Goal: Task Accomplishment & Management: Manage account settings

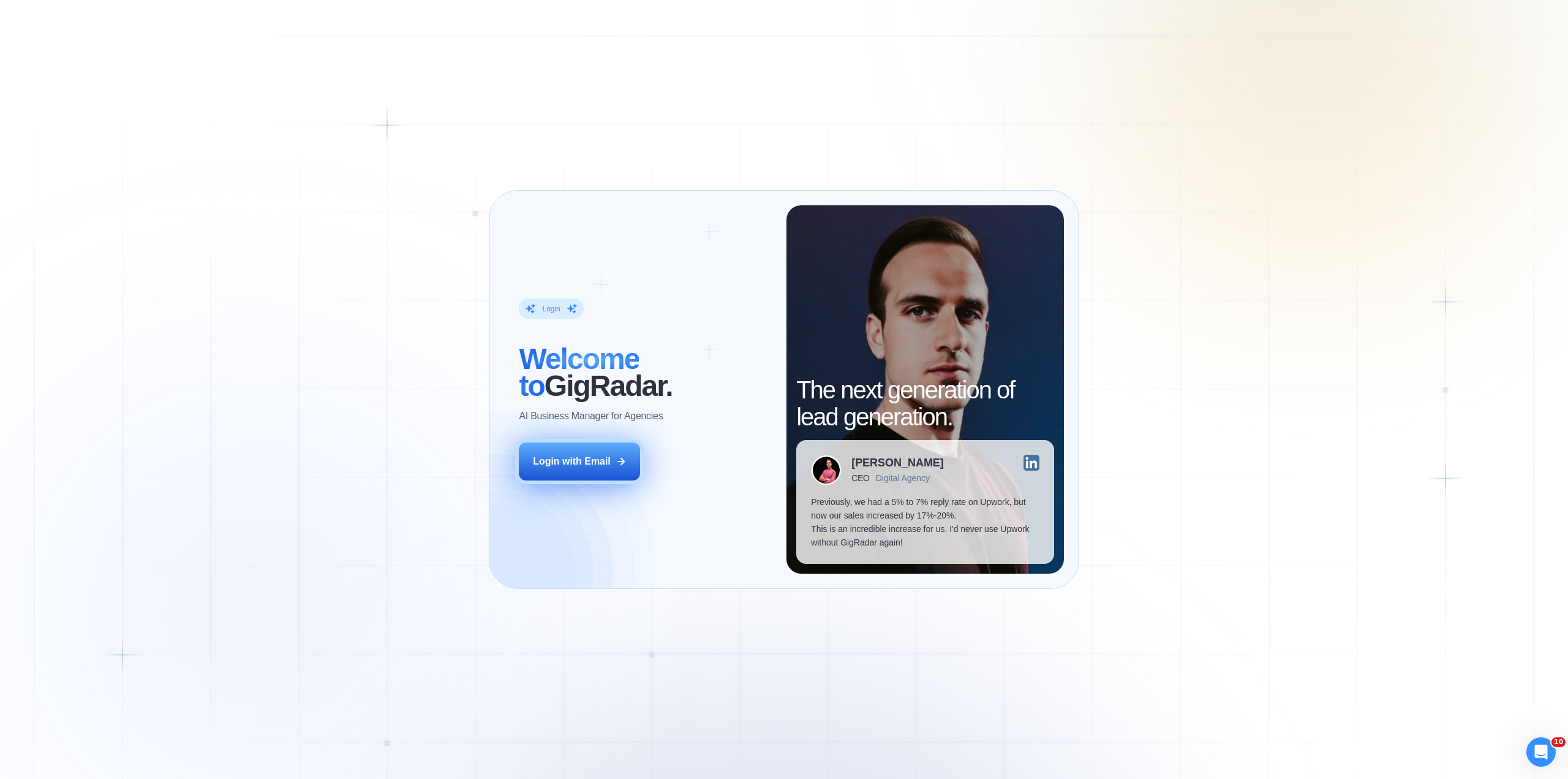
click at [563, 459] on div "Login with Email" at bounding box center [571, 461] width 78 height 13
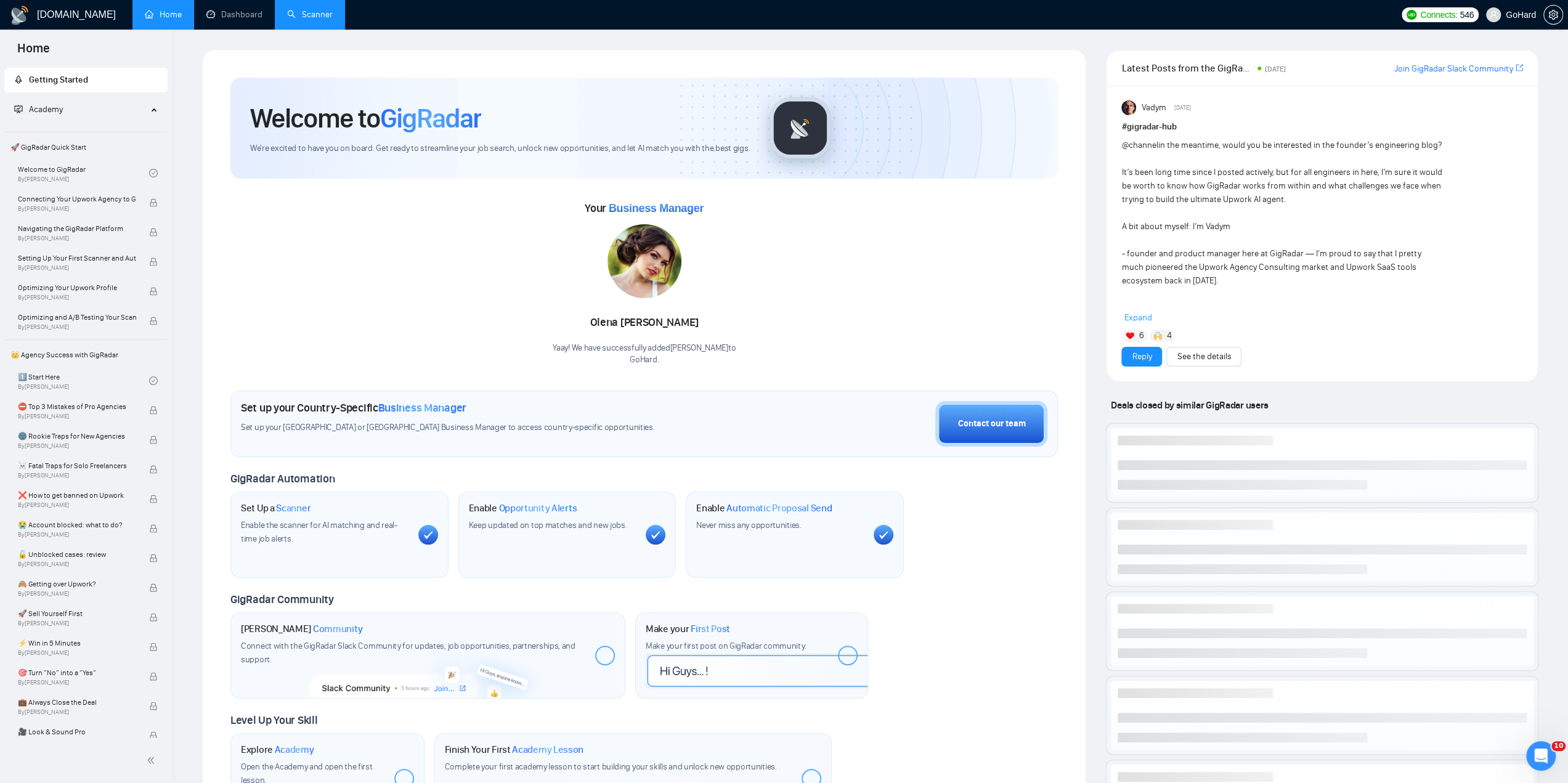
click at [333, 12] on link "Scanner" at bounding box center [310, 14] width 45 height 10
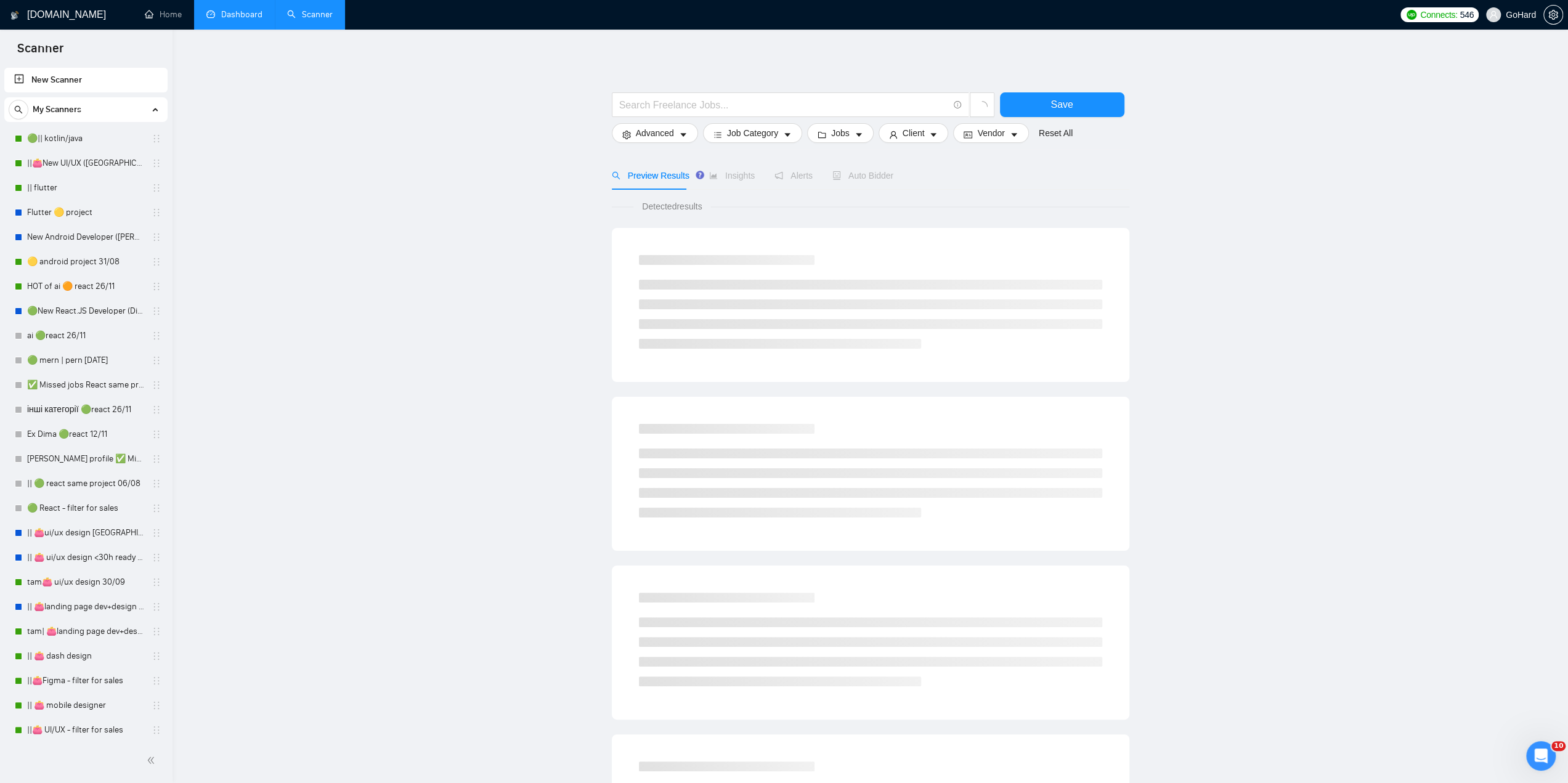
click at [252, 13] on link "Dashboard" at bounding box center [235, 14] width 56 height 10
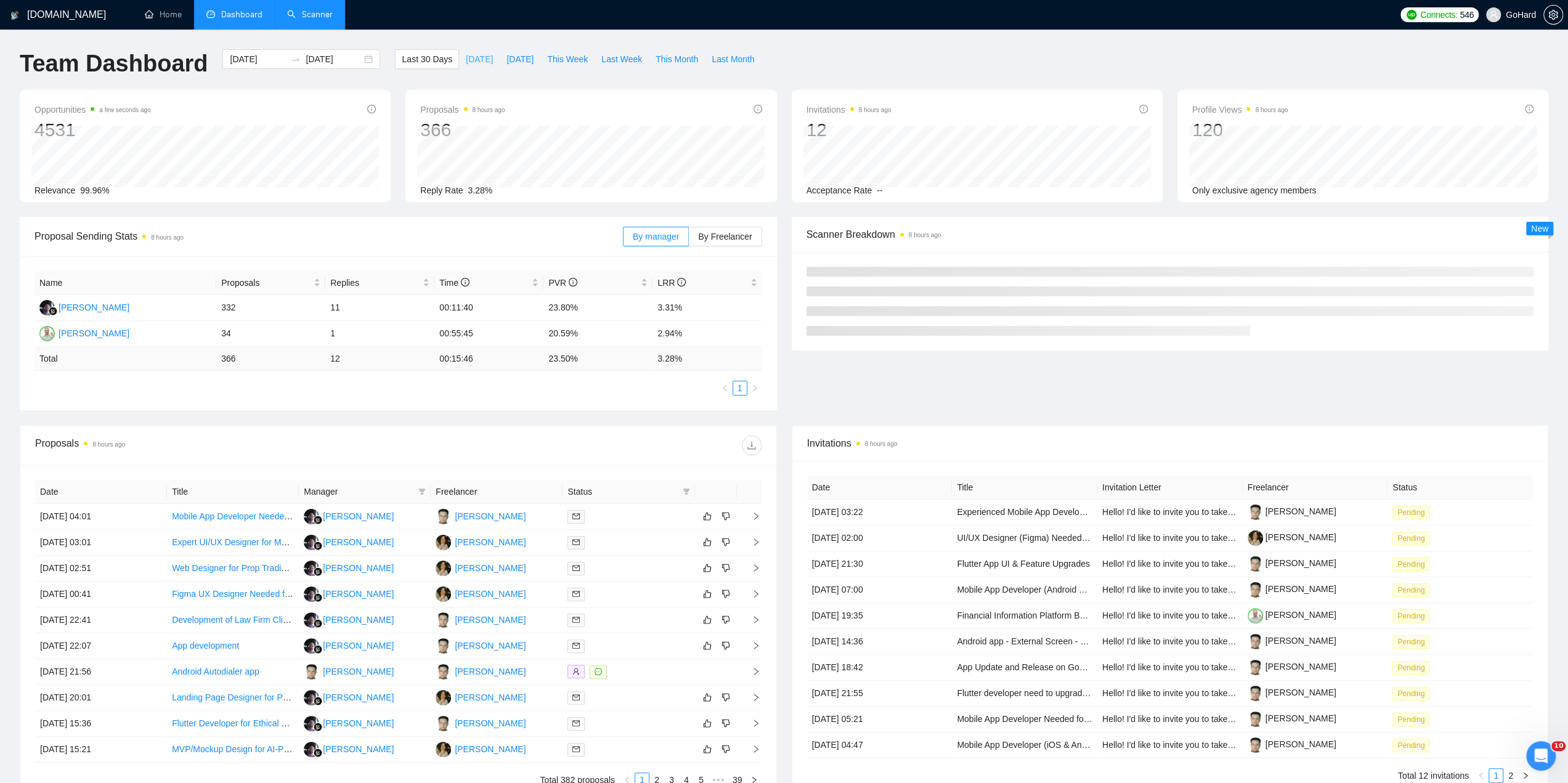
click at [466, 57] on span "[DATE]" at bounding box center [479, 59] width 27 height 13
type input "[DATE]"
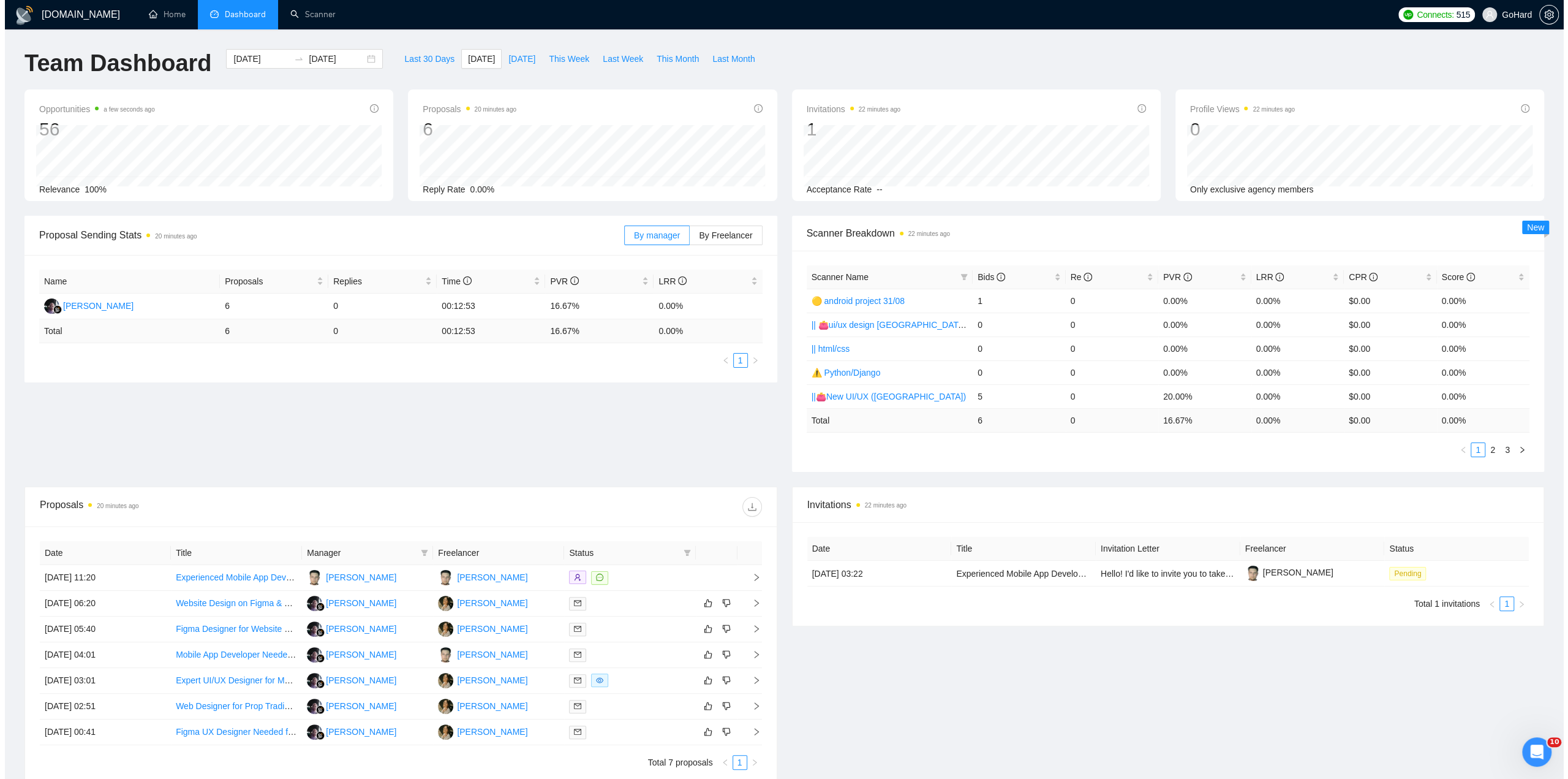
scroll to position [114, 0]
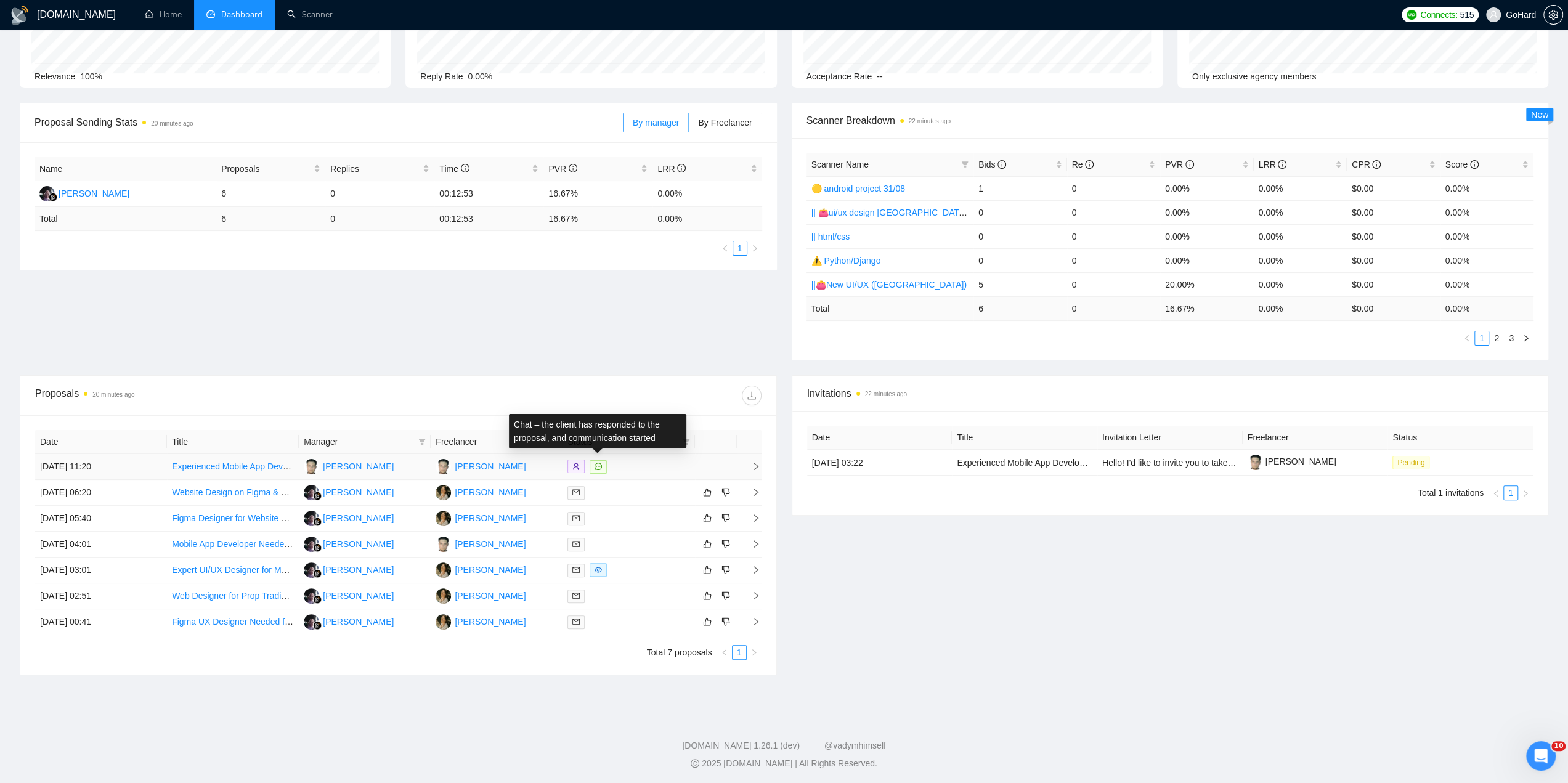
click at [598, 468] on icon "message" at bounding box center [598, 466] width 7 height 7
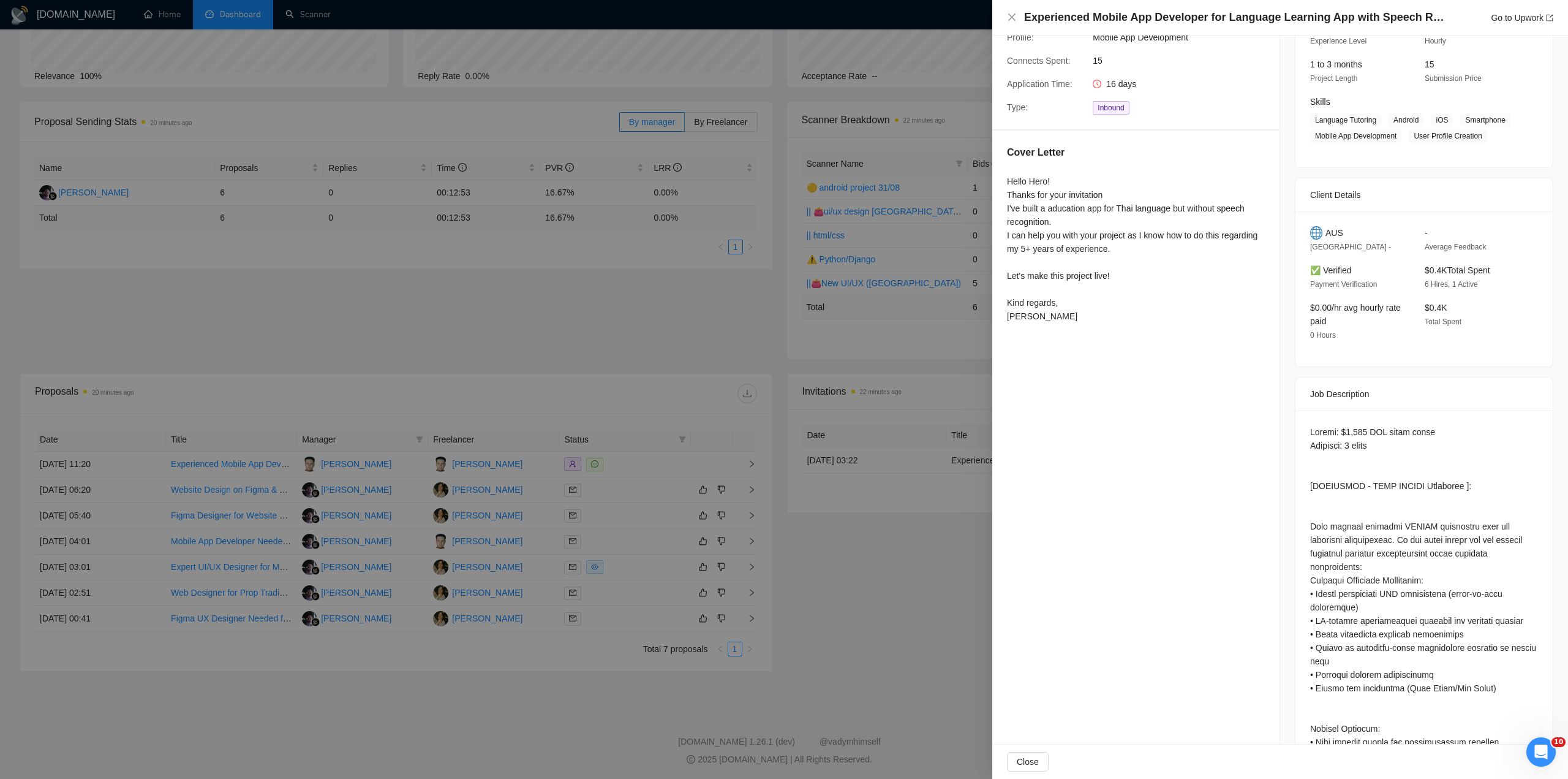
scroll to position [286, 0]
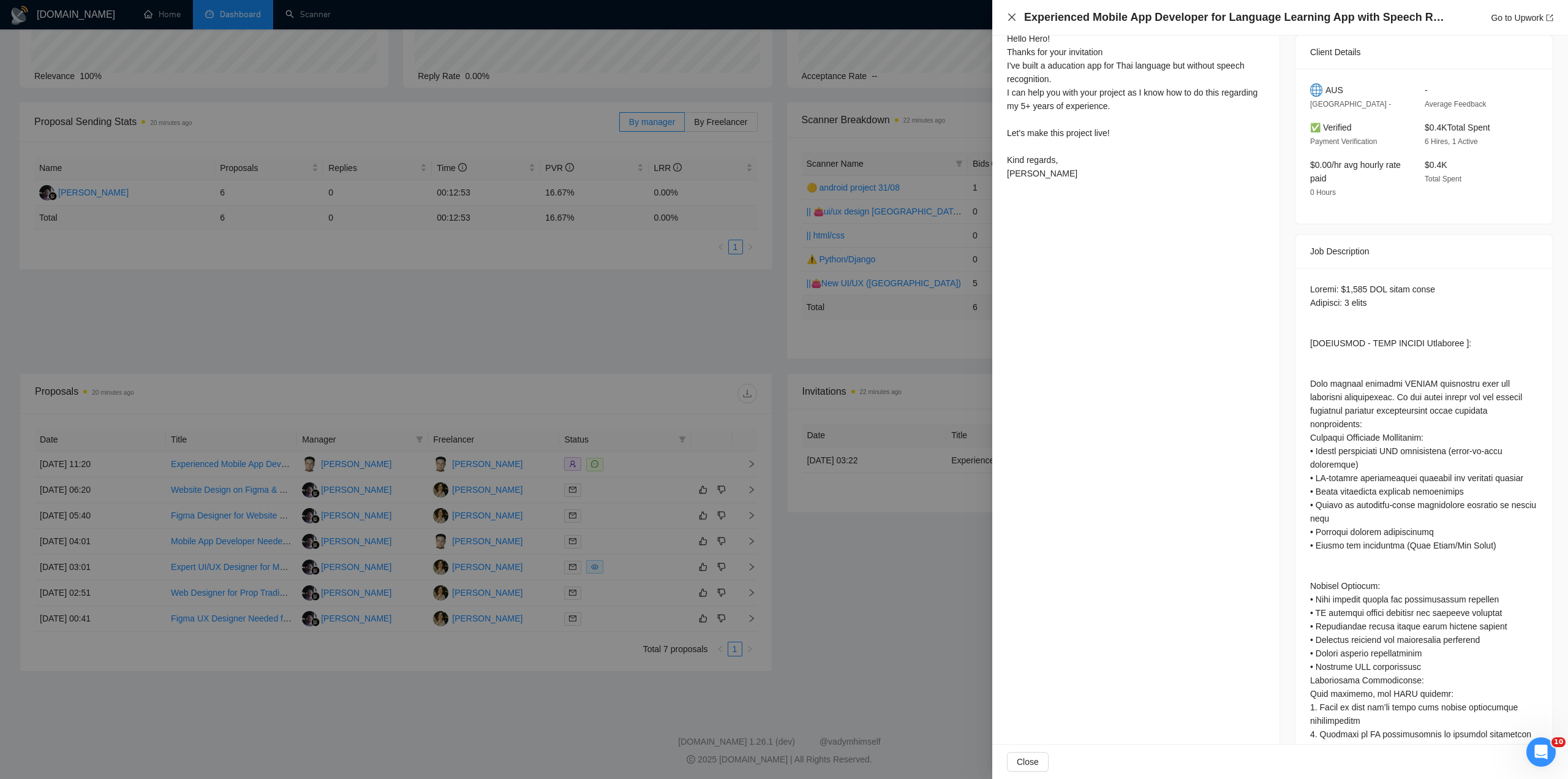
click at [1011, 17] on icon "close" at bounding box center [1011, 17] width 10 height 10
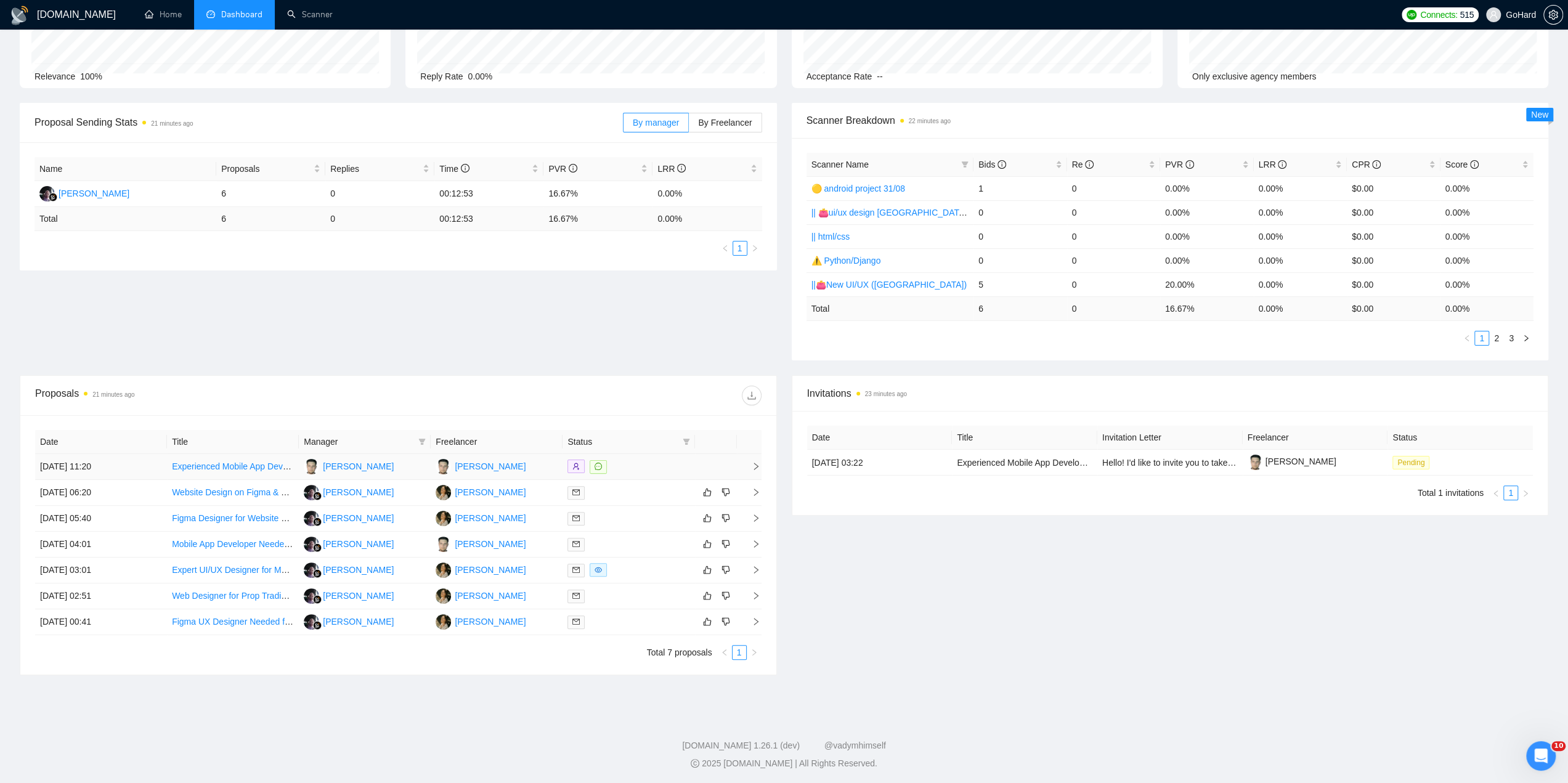
click at [641, 459] on div at bounding box center [628, 466] width 122 height 14
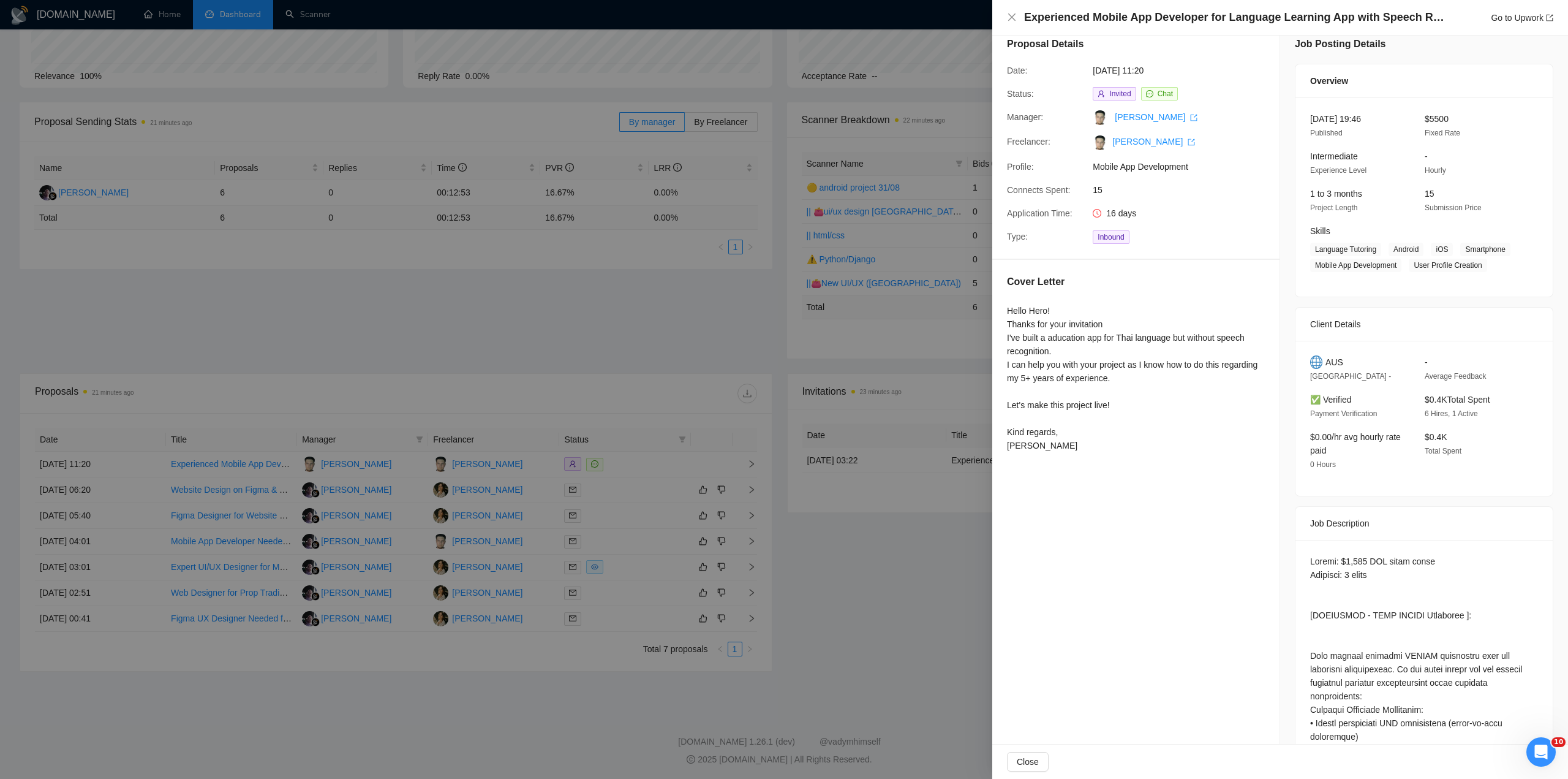
scroll to position [586, 0]
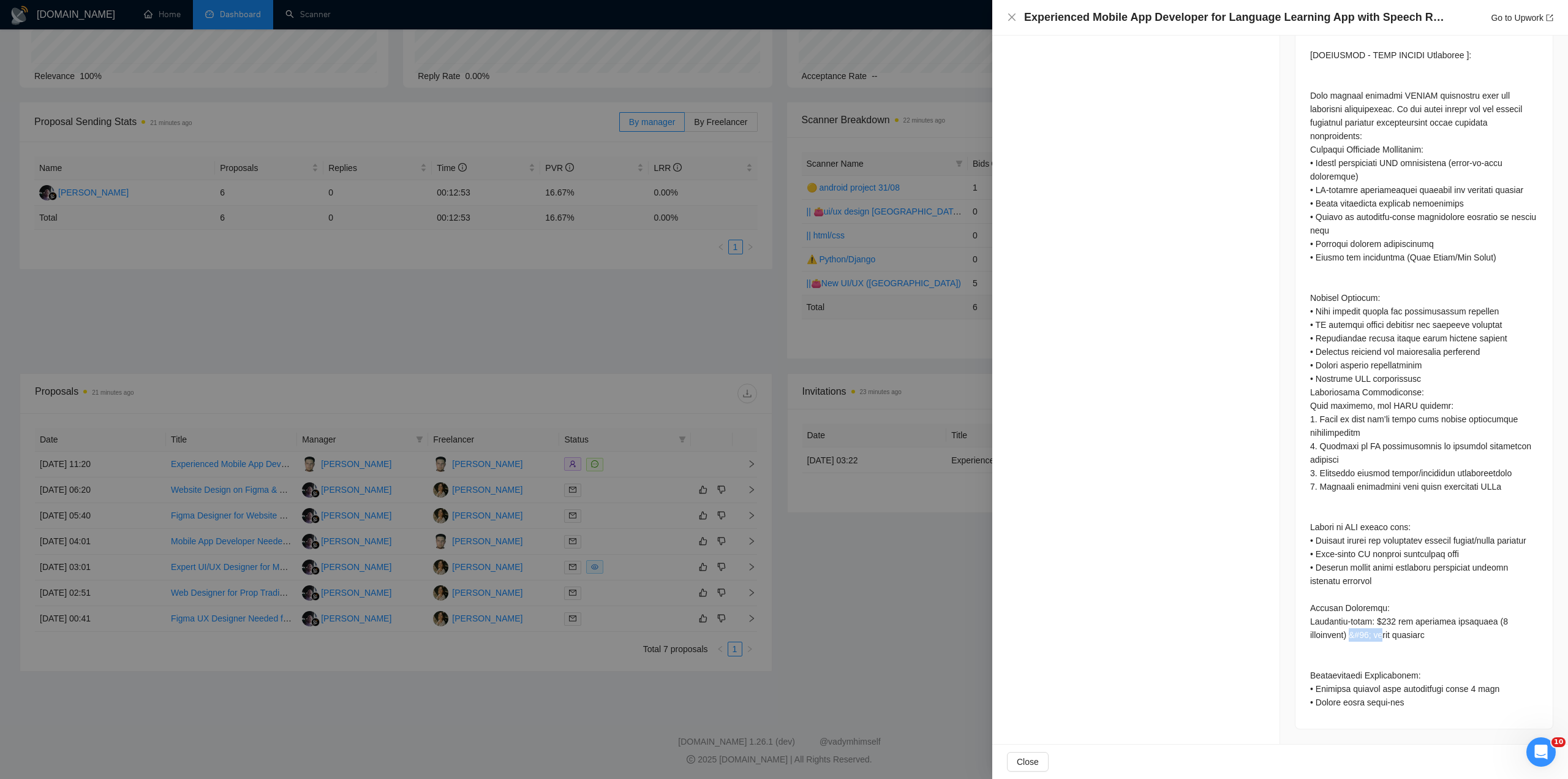
drag, startPoint x: 1352, startPoint y: 636, endPoint x: 1383, endPoint y: 639, distance: 31.1
click at [1383, 639] on div at bounding box center [1424, 351] width 228 height 714
drag, startPoint x: 1393, startPoint y: 639, endPoint x: 1403, endPoint y: 639, distance: 10.0
click at [1399, 639] on div at bounding box center [1424, 351] width 228 height 714
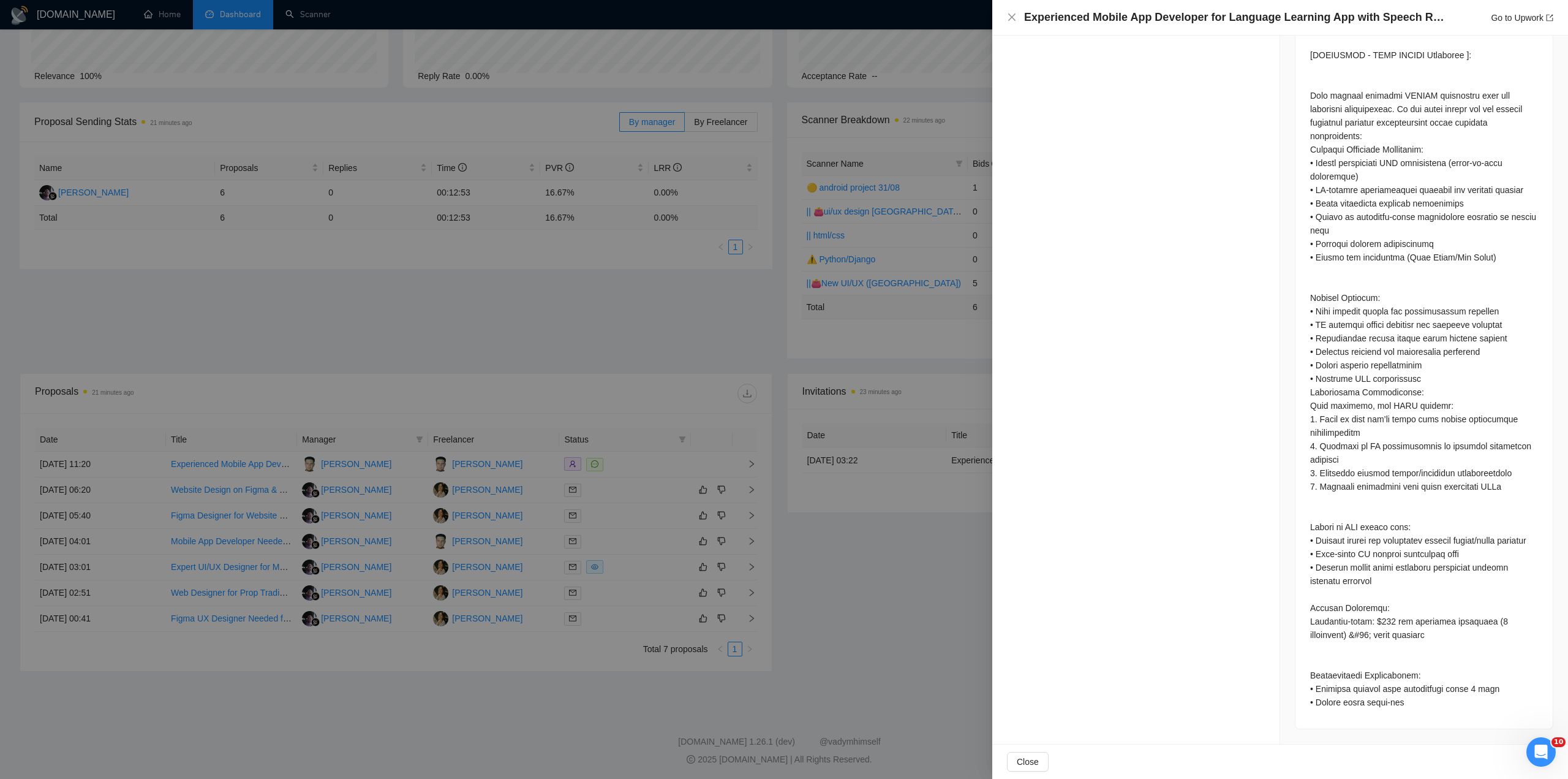
click at [1403, 639] on div at bounding box center [1424, 351] width 228 height 714
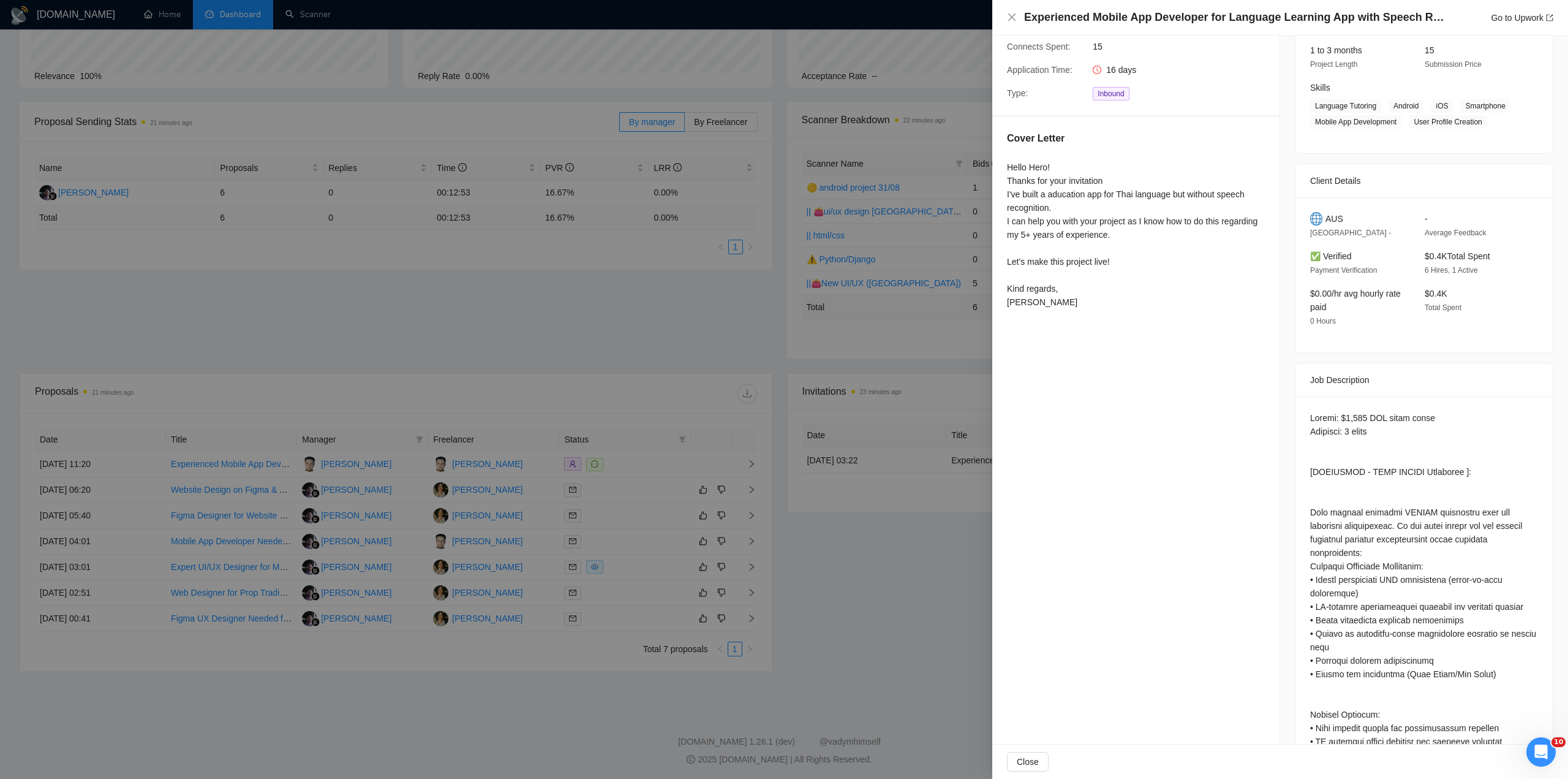
scroll to position [300, 0]
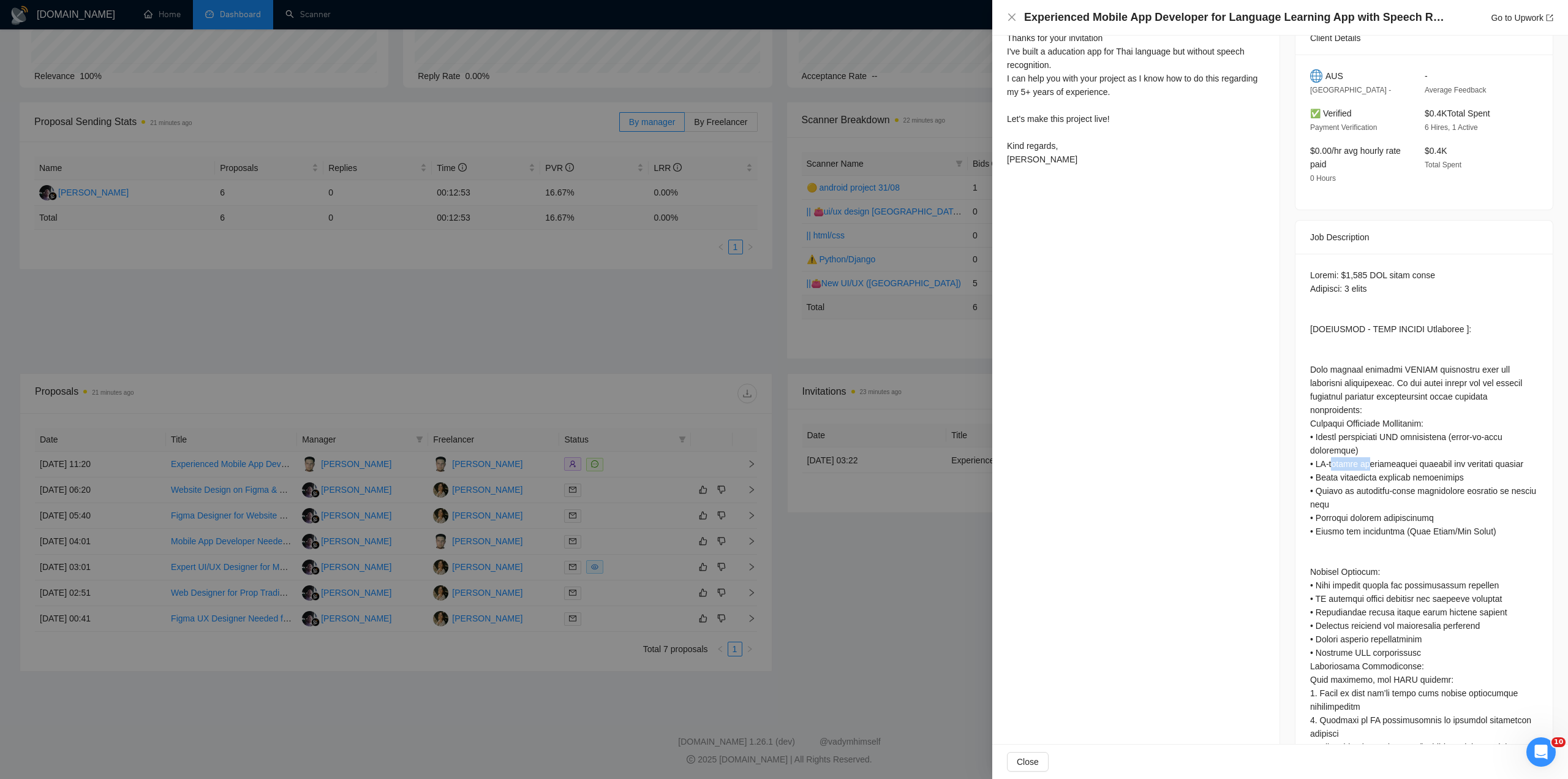
drag, startPoint x: 1327, startPoint y: 460, endPoint x: 1397, endPoint y: 461, distance: 70.0
click at [1387, 461] on div at bounding box center [1424, 625] width 228 height 714
click at [1397, 461] on div at bounding box center [1424, 625] width 228 height 714
drag, startPoint x: 1336, startPoint y: 477, endPoint x: 1386, endPoint y: 477, distance: 50.0
click at [1363, 479] on div at bounding box center [1424, 625] width 228 height 714
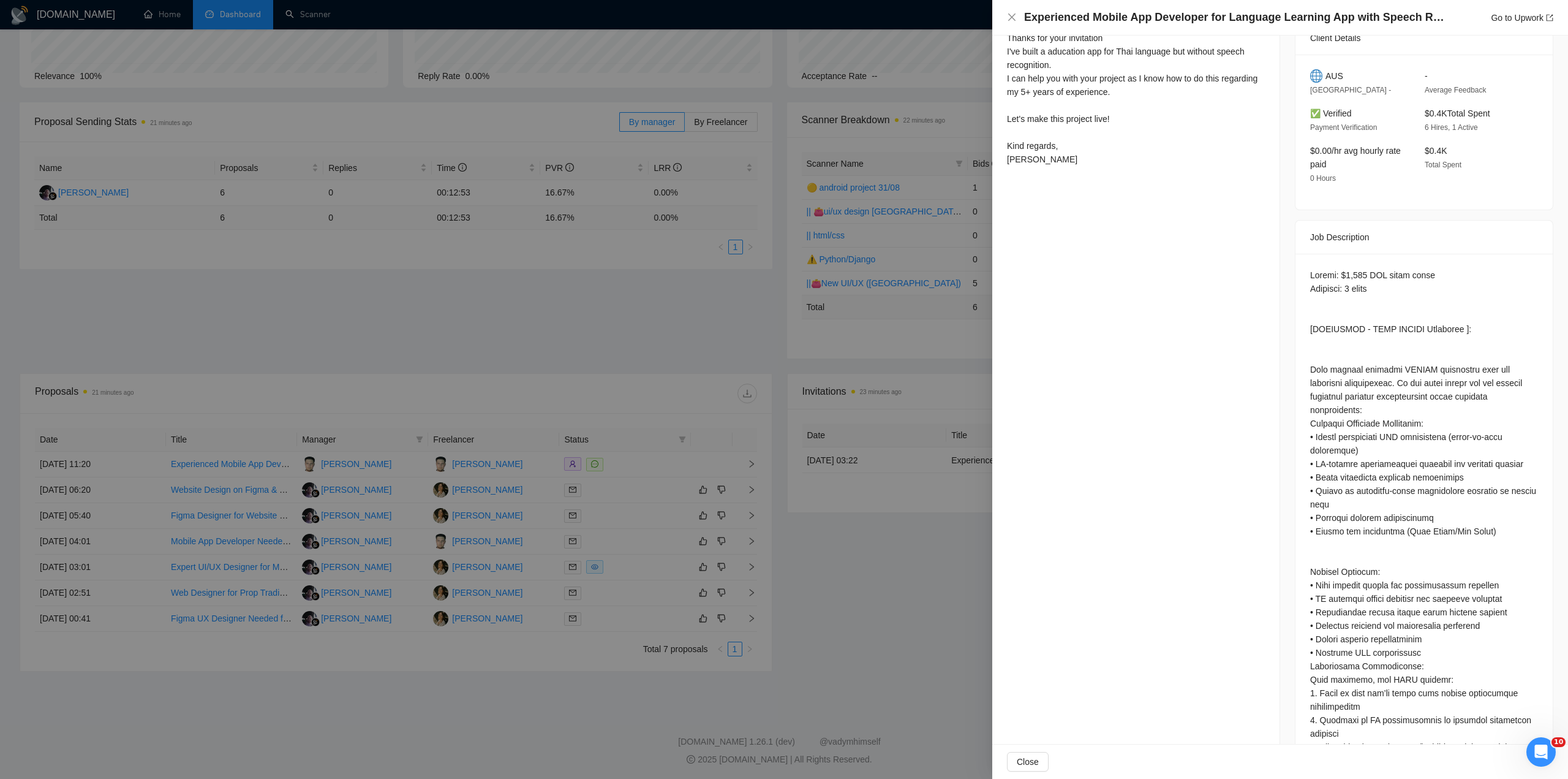
click at [1386, 477] on div at bounding box center [1424, 625] width 228 height 714
drag, startPoint x: 1338, startPoint y: 491, endPoint x: 1401, endPoint y: 490, distance: 63.0
click at [1387, 490] on div at bounding box center [1424, 625] width 228 height 714
click at [1408, 490] on div at bounding box center [1424, 625] width 228 height 714
drag, startPoint x: 1316, startPoint y: 477, endPoint x: 1371, endPoint y: 476, distance: 55.0
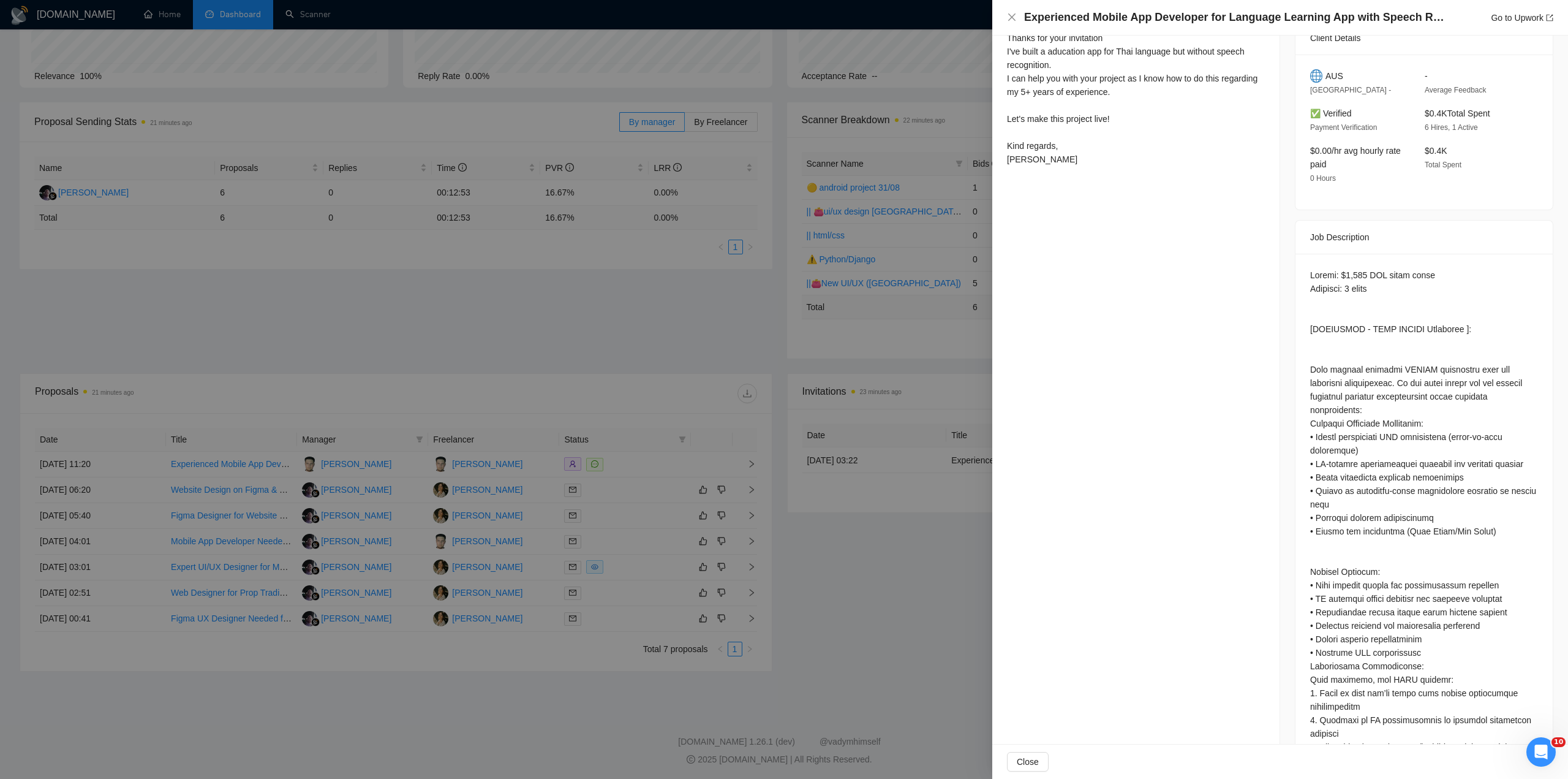
click at [1354, 477] on div at bounding box center [1424, 625] width 228 height 714
click at [1390, 474] on div at bounding box center [1424, 625] width 228 height 714
click at [1394, 480] on div at bounding box center [1424, 625] width 228 height 714
click at [1409, 480] on div at bounding box center [1424, 625] width 228 height 714
click at [1427, 476] on div at bounding box center [1424, 625] width 228 height 714
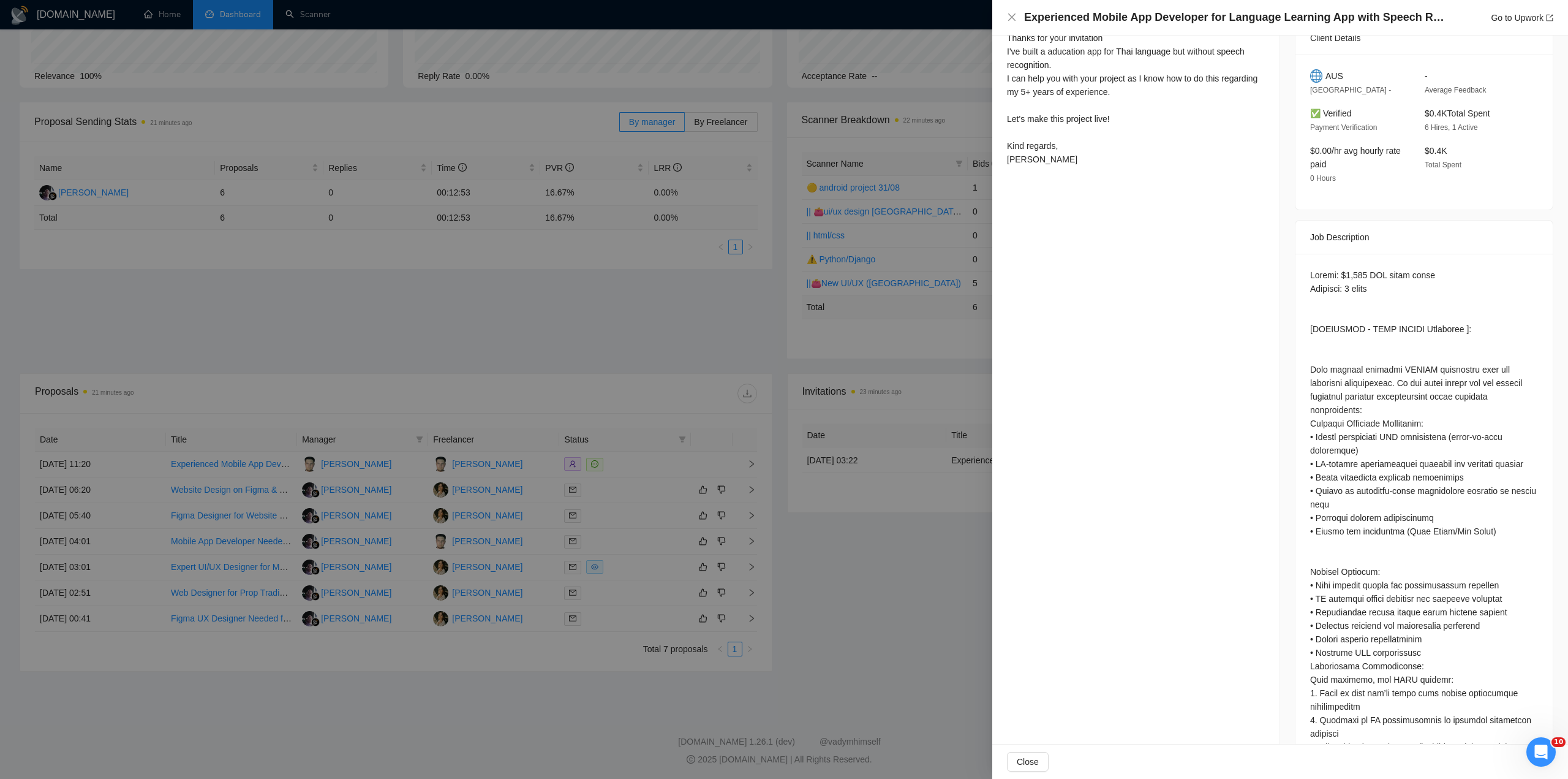
click at [1431, 476] on div at bounding box center [1424, 625] width 228 height 714
drag, startPoint x: 1336, startPoint y: 491, endPoint x: 1394, endPoint y: 491, distance: 58.0
click at [1369, 491] on div at bounding box center [1424, 625] width 228 height 714
click at [1414, 491] on div at bounding box center [1424, 625] width 228 height 714
drag, startPoint x: 1361, startPoint y: 494, endPoint x: 1405, endPoint y: 493, distance: 44.0
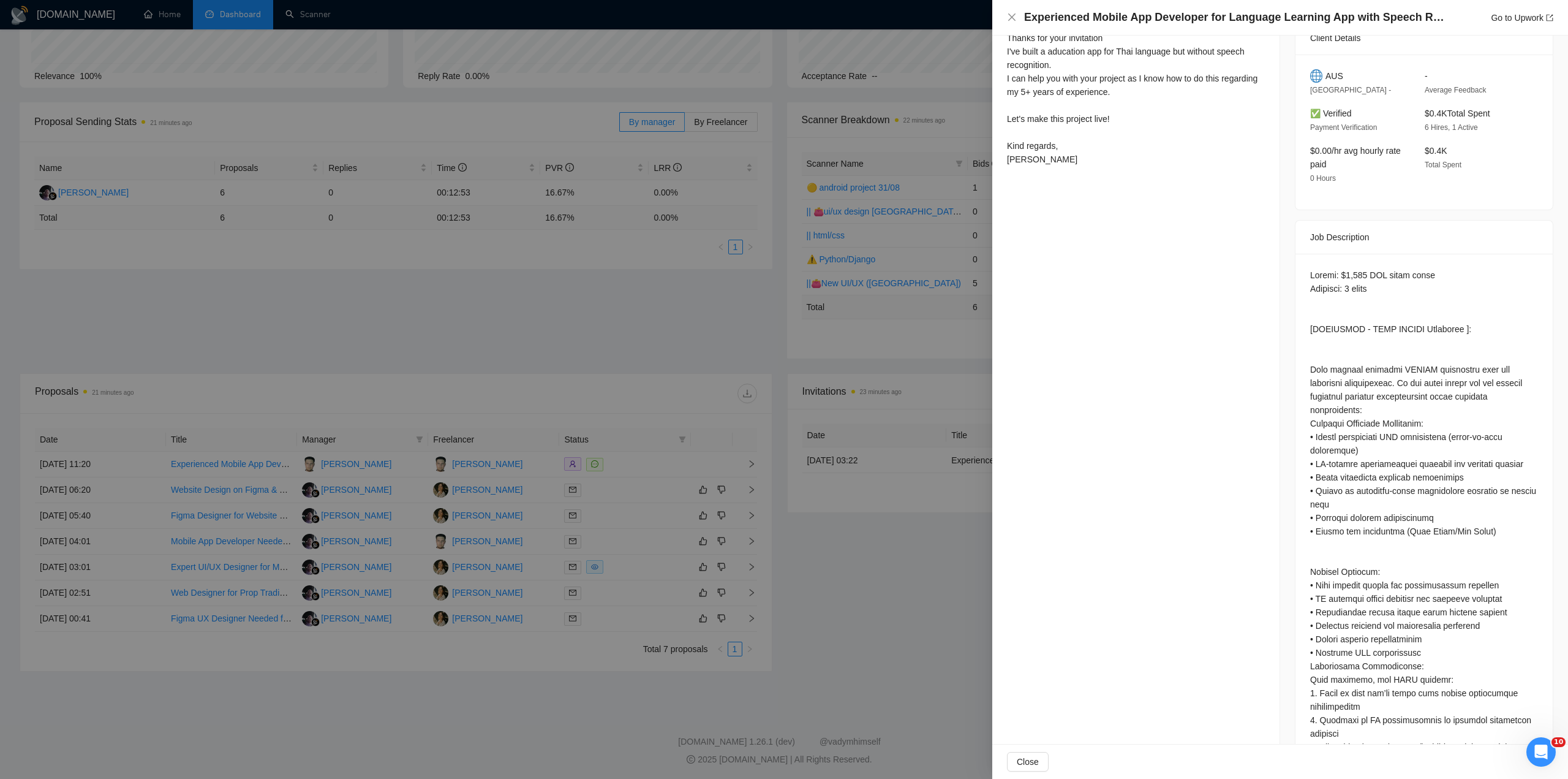
click at [1376, 494] on div at bounding box center [1424, 625] width 228 height 714
click at [1408, 493] on div at bounding box center [1424, 625] width 228 height 714
drag, startPoint x: 1428, startPoint y: 483, endPoint x: 1477, endPoint y: 487, distance: 49.2
click at [1465, 487] on div at bounding box center [1424, 625] width 228 height 714
click at [1490, 487] on div at bounding box center [1424, 625] width 228 height 714
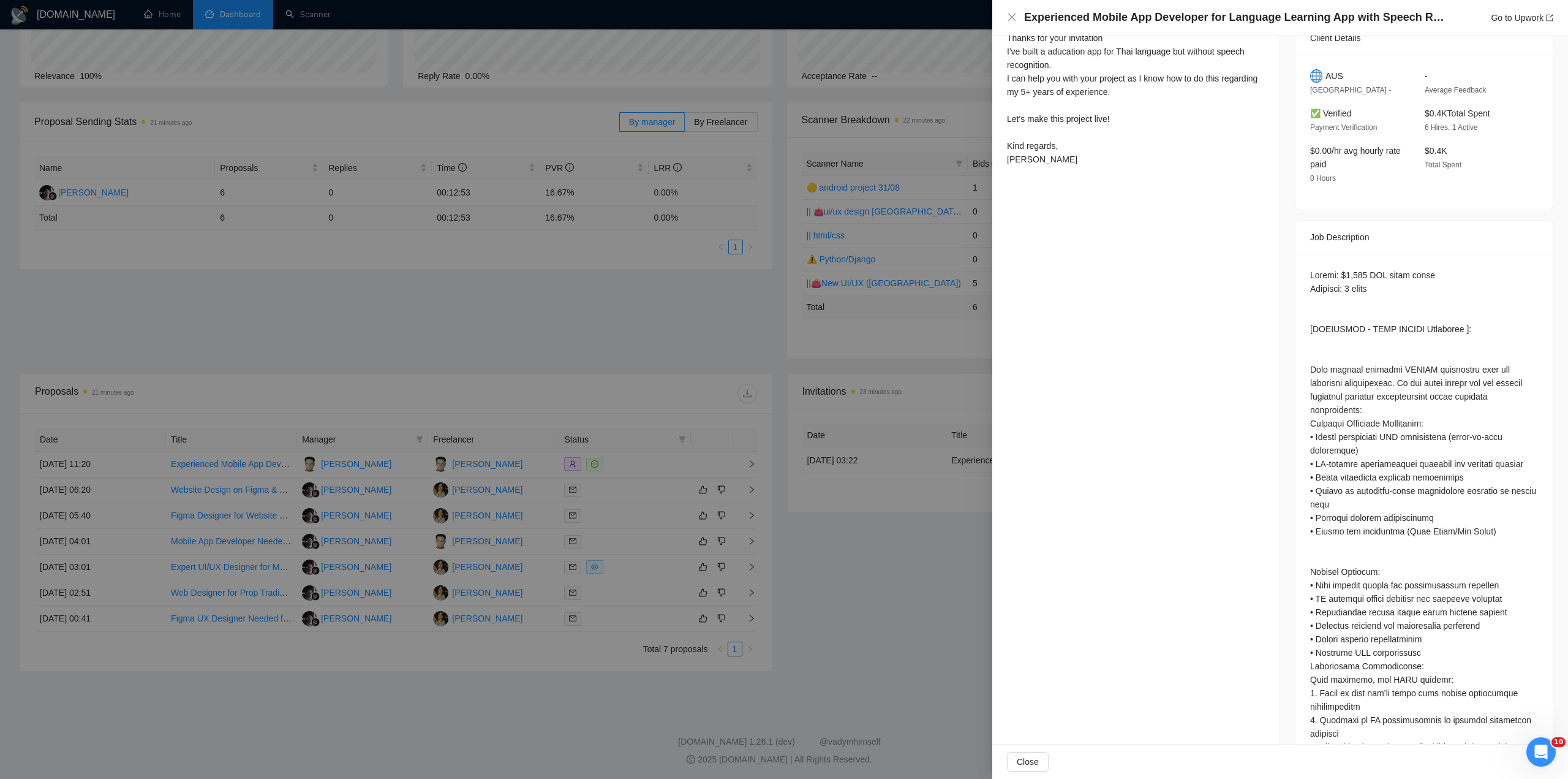
drag, startPoint x: 1453, startPoint y: 488, endPoint x: 1482, endPoint y: 488, distance: 29.0
click at [1466, 488] on div at bounding box center [1424, 625] width 228 height 714
click at [1482, 488] on div at bounding box center [1424, 625] width 228 height 714
click at [1343, 518] on div at bounding box center [1424, 625] width 228 height 714
click at [1374, 517] on div at bounding box center [1424, 625] width 228 height 714
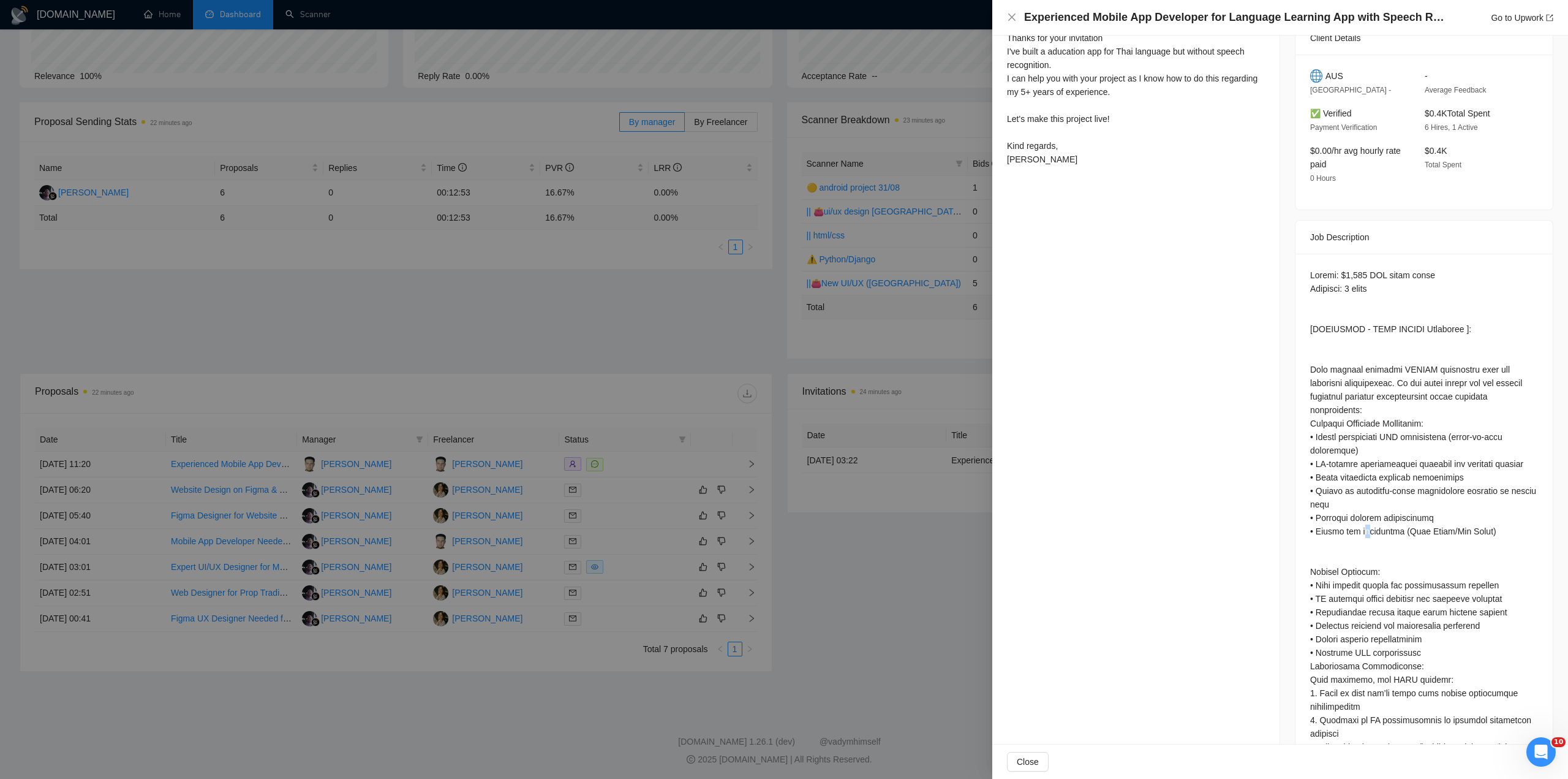
drag, startPoint x: 1359, startPoint y: 527, endPoint x: 1411, endPoint y: 531, distance: 52.2
click at [1386, 531] on div at bounding box center [1424, 625] width 228 height 714
click at [1411, 531] on div at bounding box center [1424, 625] width 228 height 714
drag, startPoint x: 1369, startPoint y: 531, endPoint x: 1409, endPoint y: 531, distance: 40.0
click at [1393, 531] on div at bounding box center [1424, 625] width 228 height 714
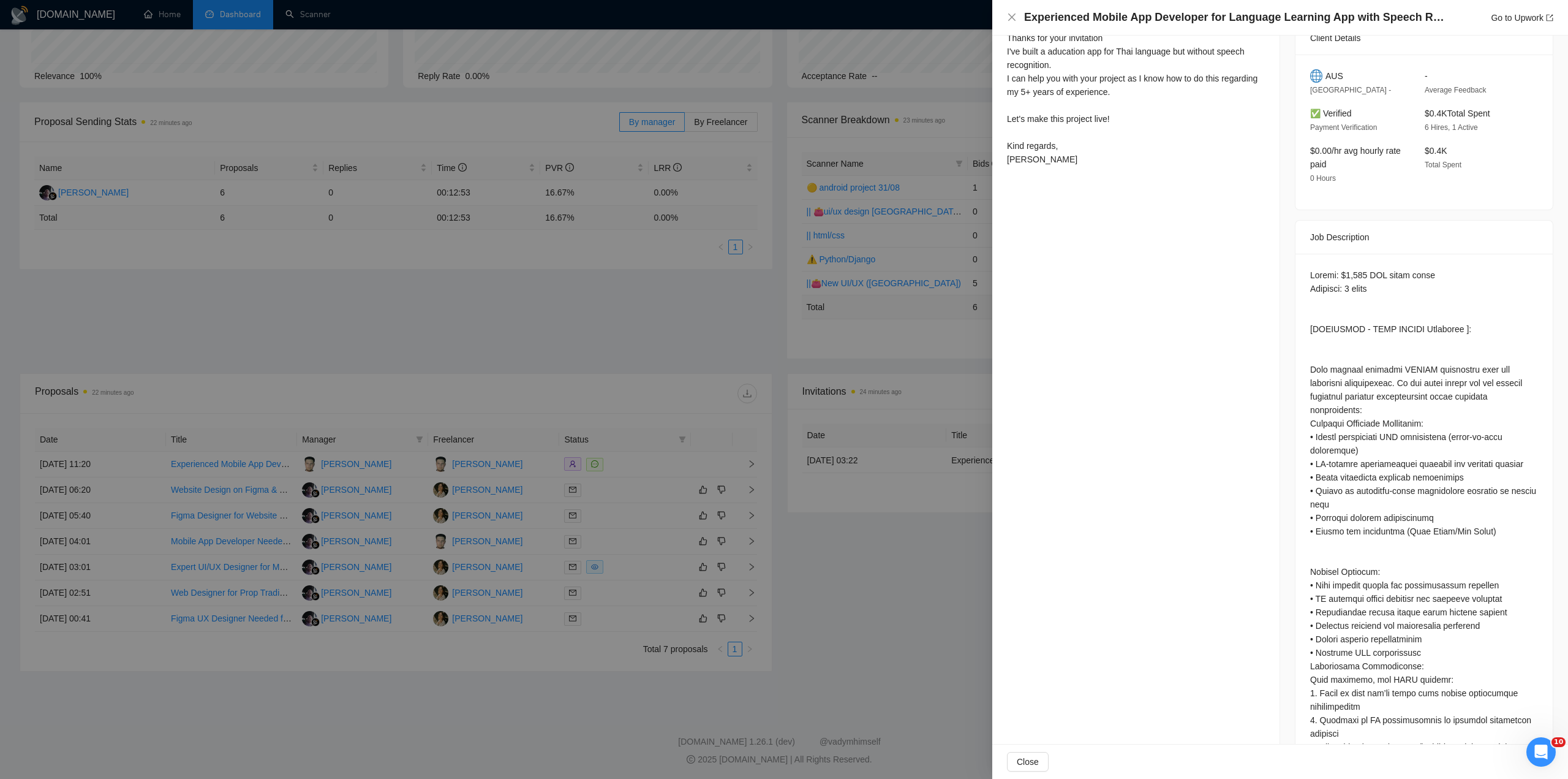
drag, startPoint x: 1409, startPoint y: 531, endPoint x: 1438, endPoint y: 530, distance: 29.0
click at [1410, 531] on div at bounding box center [1424, 625] width 228 height 714
click at [1438, 530] on div at bounding box center [1424, 625] width 228 height 714
click at [1411, 574] on div at bounding box center [1424, 625] width 228 height 714
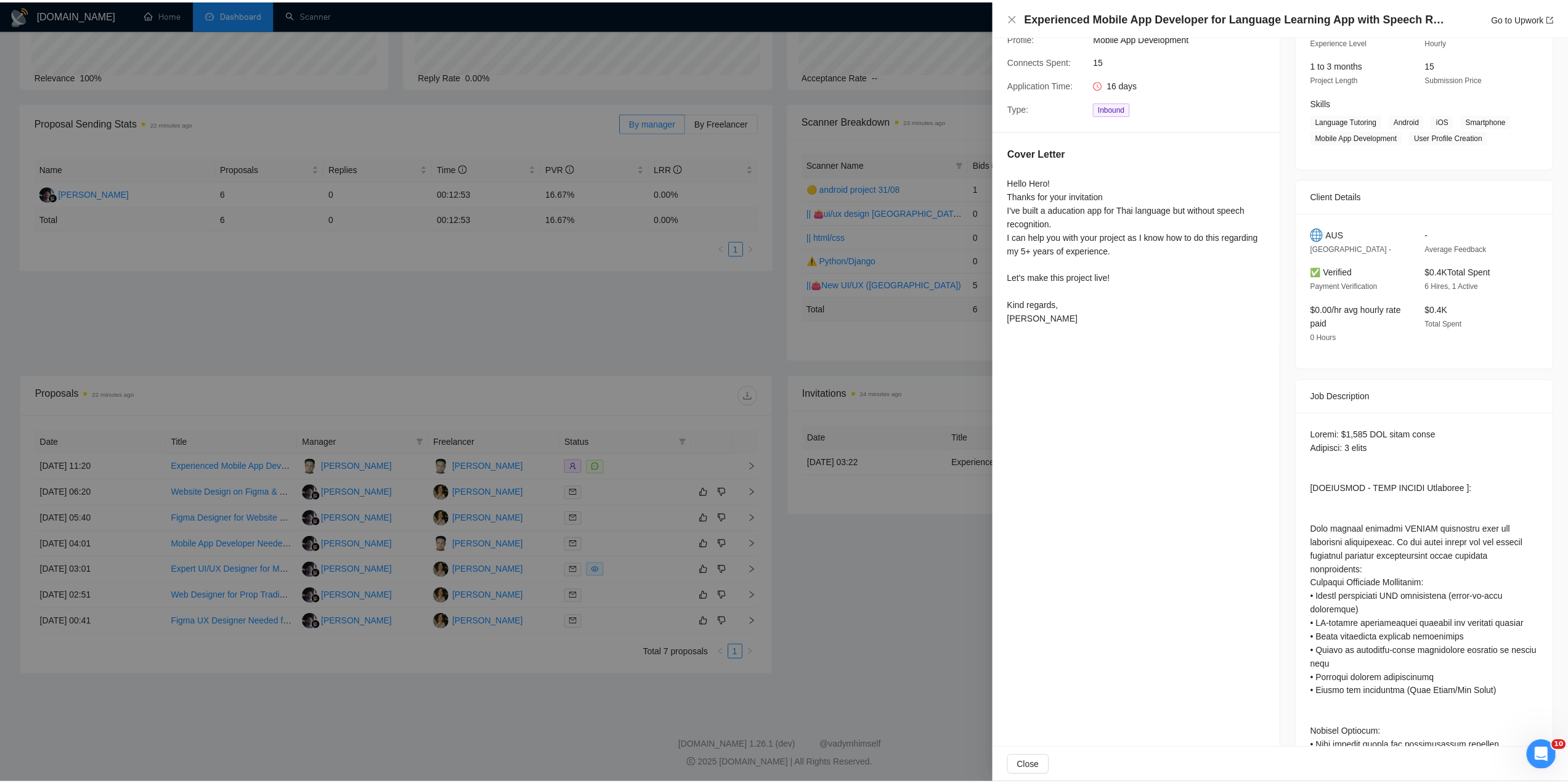
scroll to position [0, 0]
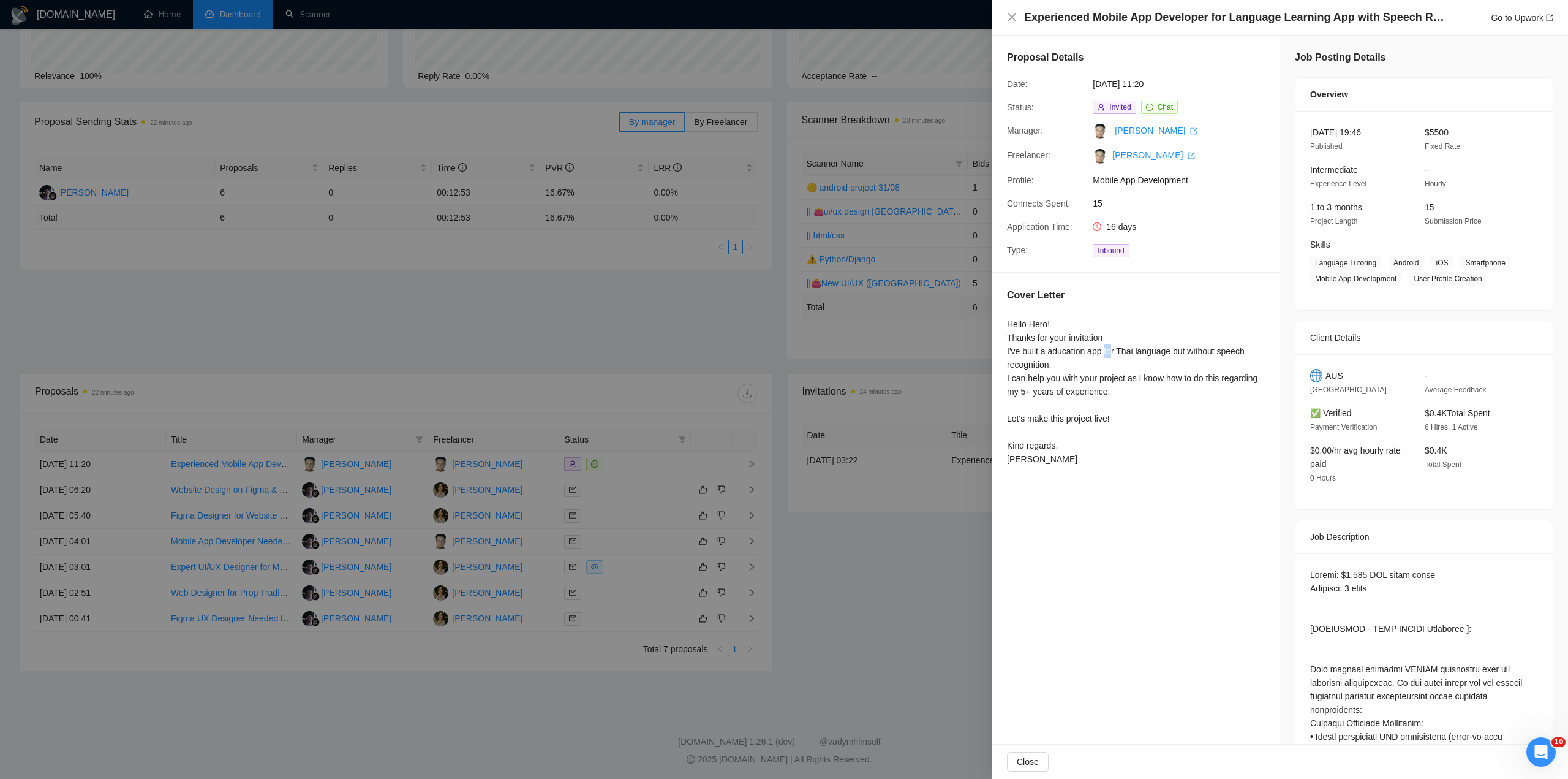
drag, startPoint x: 1121, startPoint y: 356, endPoint x: 1175, endPoint y: 358, distance: 54.0
click at [1160, 358] on div "Hello Hero! Thanks for your invitation I've built a aducation app for Thai lang…" at bounding box center [1135, 391] width 258 height 148
click at [1175, 358] on div "Hello Hero! Thanks for your invitation I've built a aducation app for Thai lang…" at bounding box center [1135, 391] width 258 height 148
drag, startPoint x: 1128, startPoint y: 383, endPoint x: 1163, endPoint y: 377, distance: 35.5
click at [1158, 377] on div "Hello Hero! Thanks for your invitation I've built a aducation app for Thai lang…" at bounding box center [1135, 391] width 258 height 148
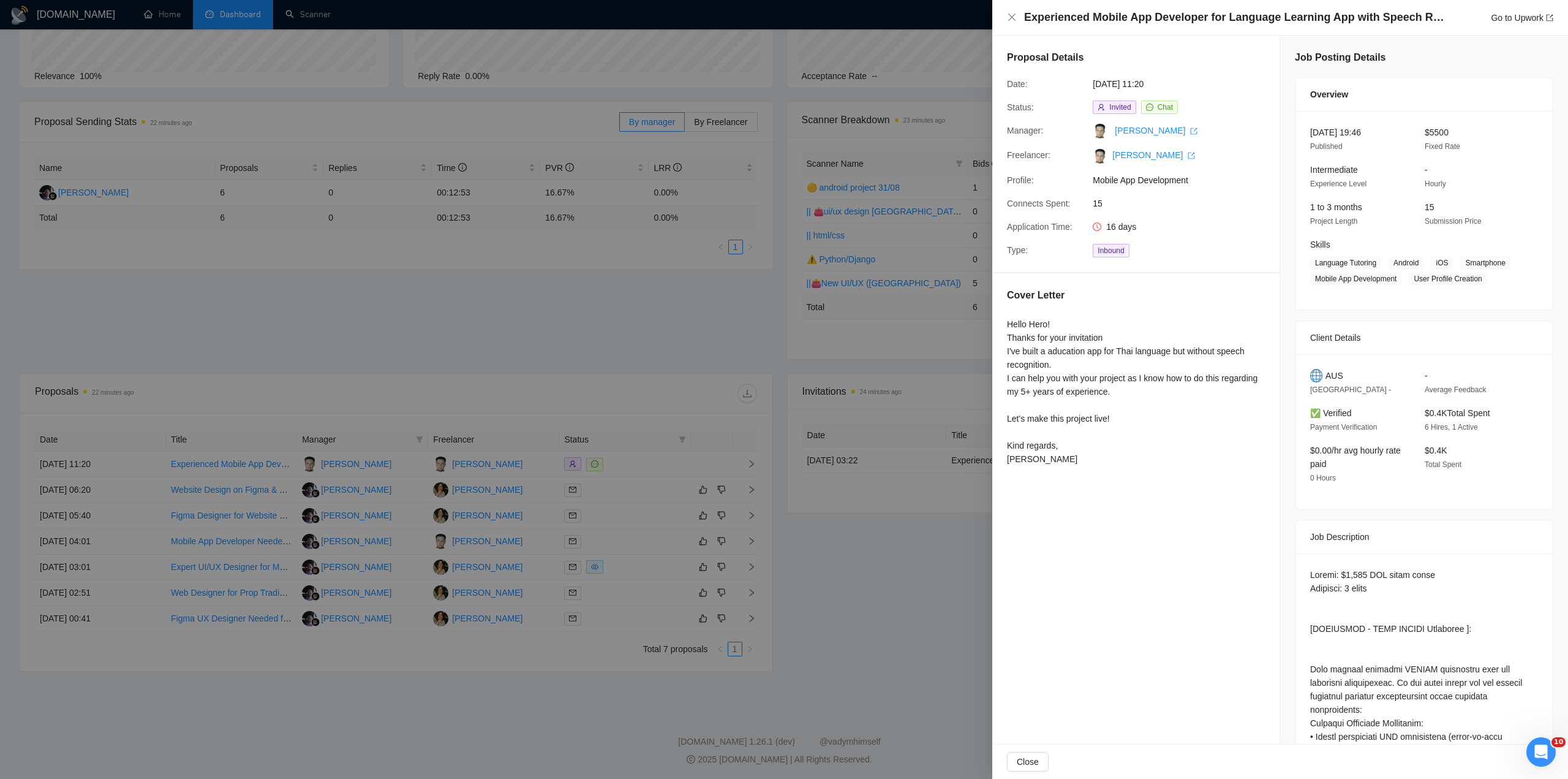
click at [1163, 377] on div "Hello Hero! Thanks for your invitation I've built a aducation app for Thai lang…" at bounding box center [1135, 391] width 258 height 148
click at [1011, 22] on icon "close" at bounding box center [1011, 17] width 10 height 10
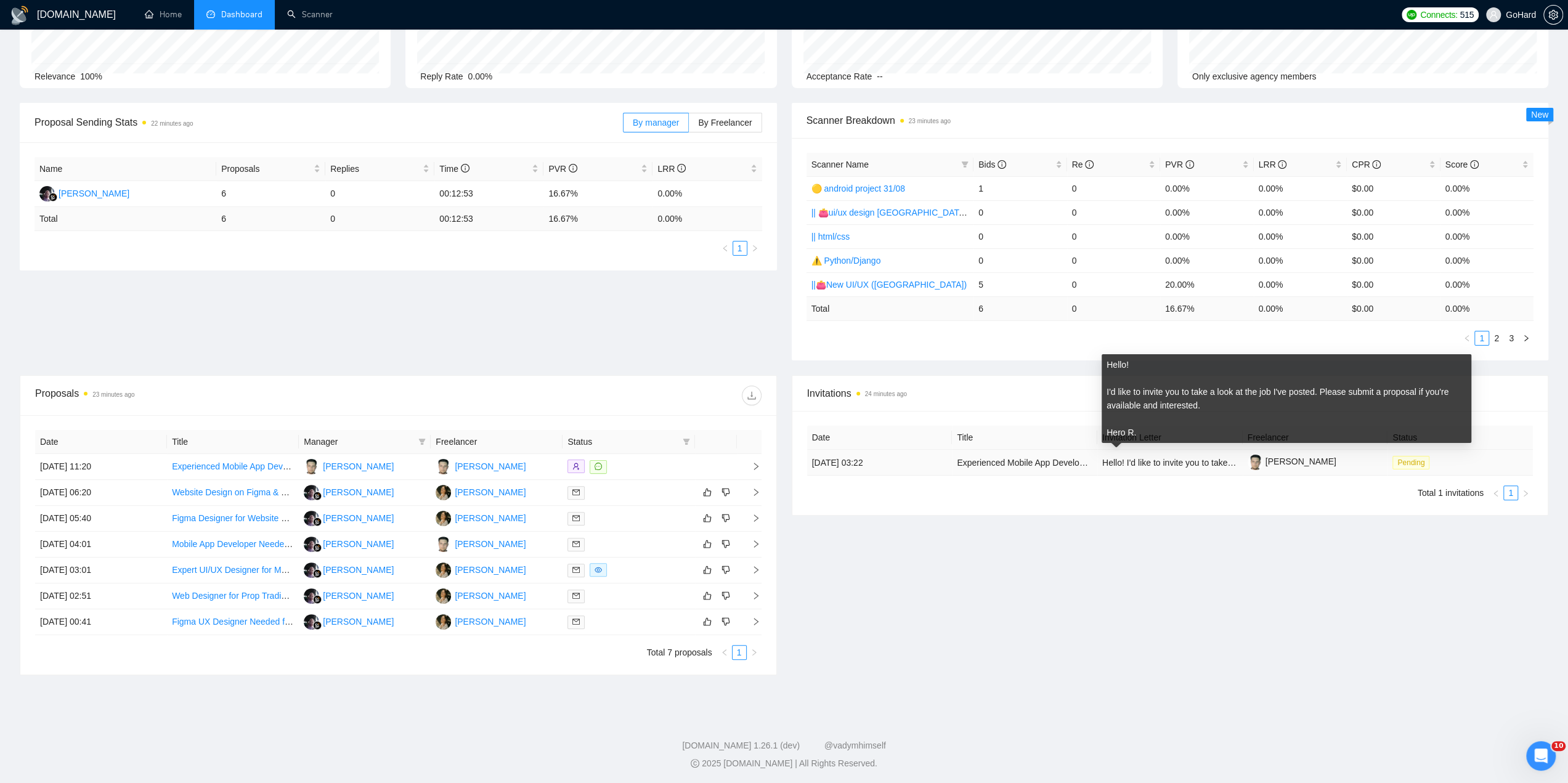
drag, startPoint x: 1180, startPoint y: 457, endPoint x: 1200, endPoint y: 459, distance: 20.1
click at [1197, 459] on span "Hello! I'd like to invite you to take a look at the job I've posted. Please sub…" at bounding box center [1349, 462] width 494 height 10
click at [1200, 459] on span "Hello! I'd like to invite you to take a look at the job I've posted. Please sub…" at bounding box center [1349, 462] width 494 height 10
drag, startPoint x: 1105, startPoint y: 460, endPoint x: 1169, endPoint y: 461, distance: 64.0
click at [1169, 461] on span "Hello! I'd like to invite you to take a look at the job I've posted. Please sub…" at bounding box center [1349, 462] width 494 height 10
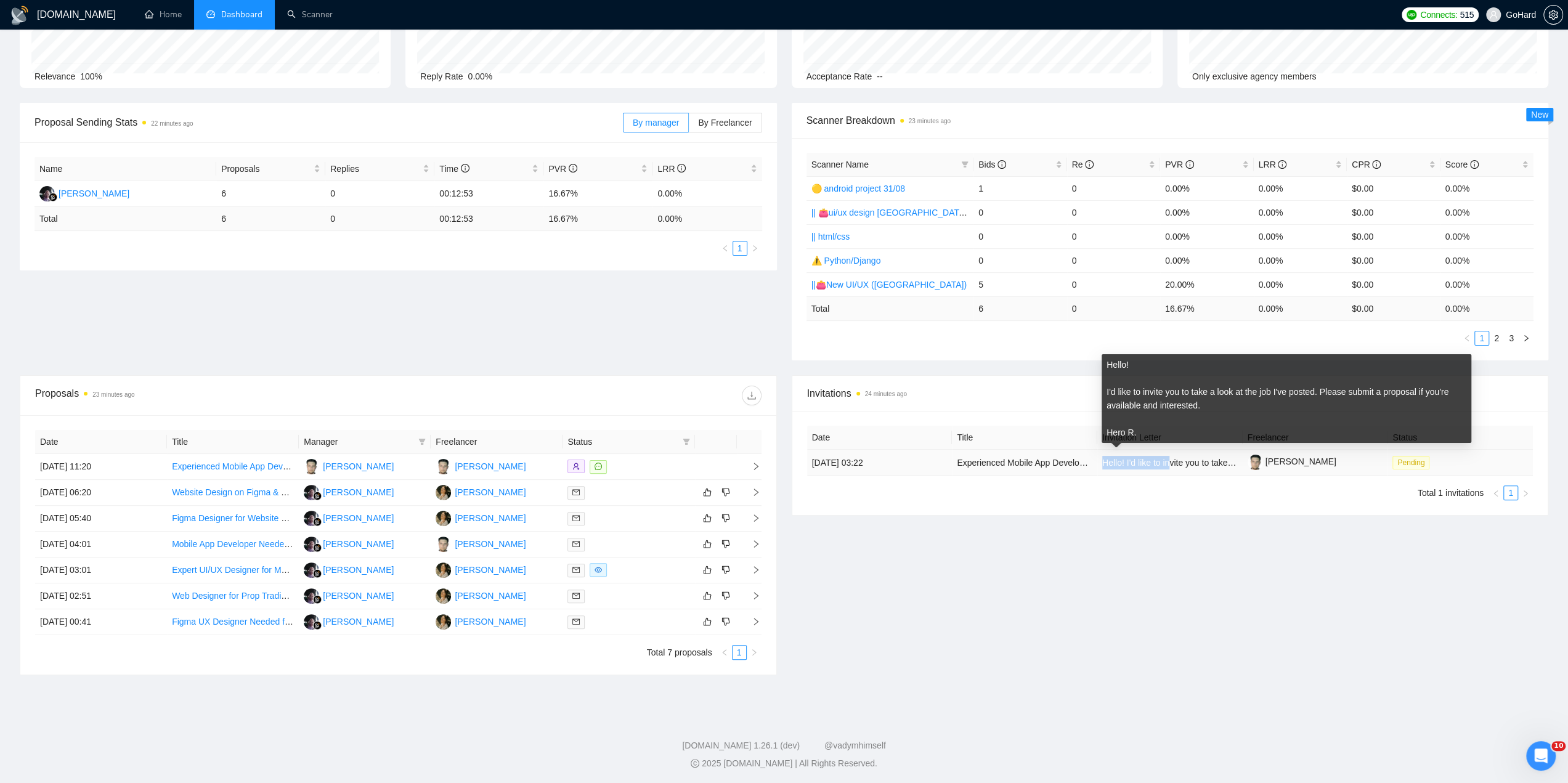
click at [1170, 461] on span "Hello! I'd like to invite you to take a look at the job I've posted. Please sub…" at bounding box center [1349, 462] width 494 height 10
